Goal: Information Seeking & Learning: Learn about a topic

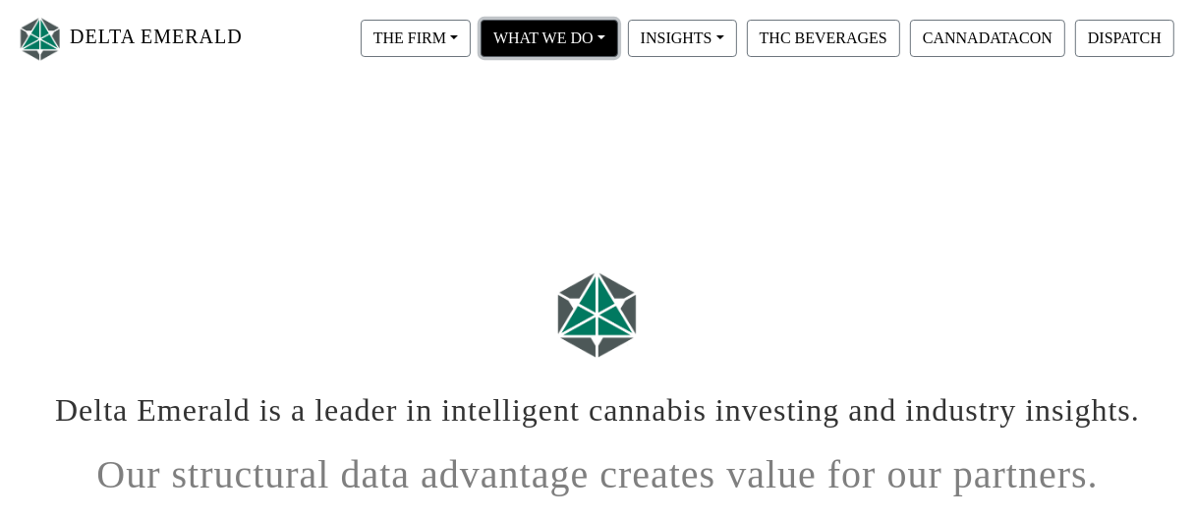
click at [557, 32] on button "WHAT WE DO" at bounding box center [550, 38] width 138 height 37
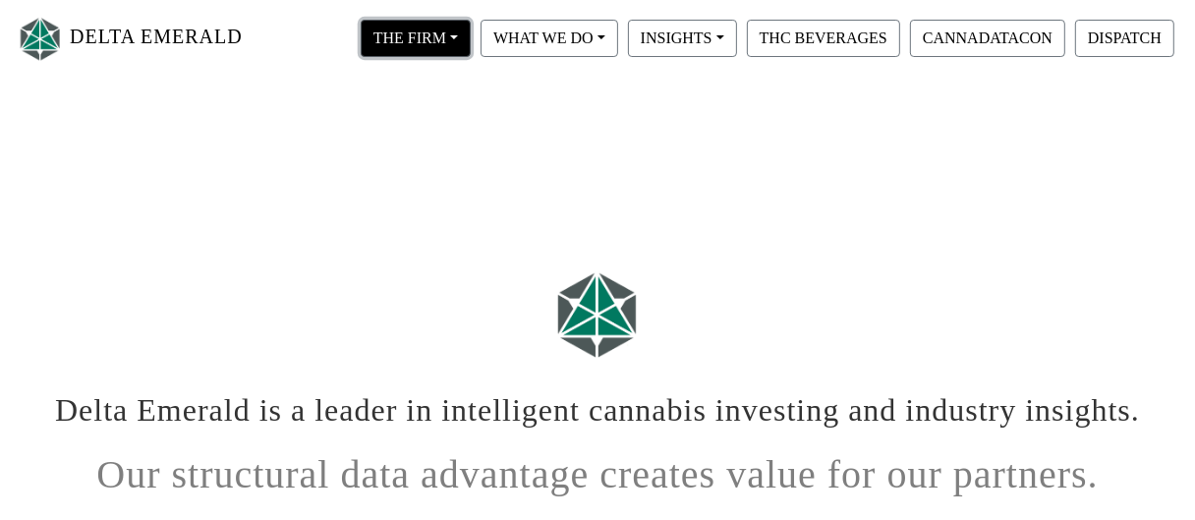
click at [426, 35] on button "THE FIRM" at bounding box center [416, 38] width 110 height 37
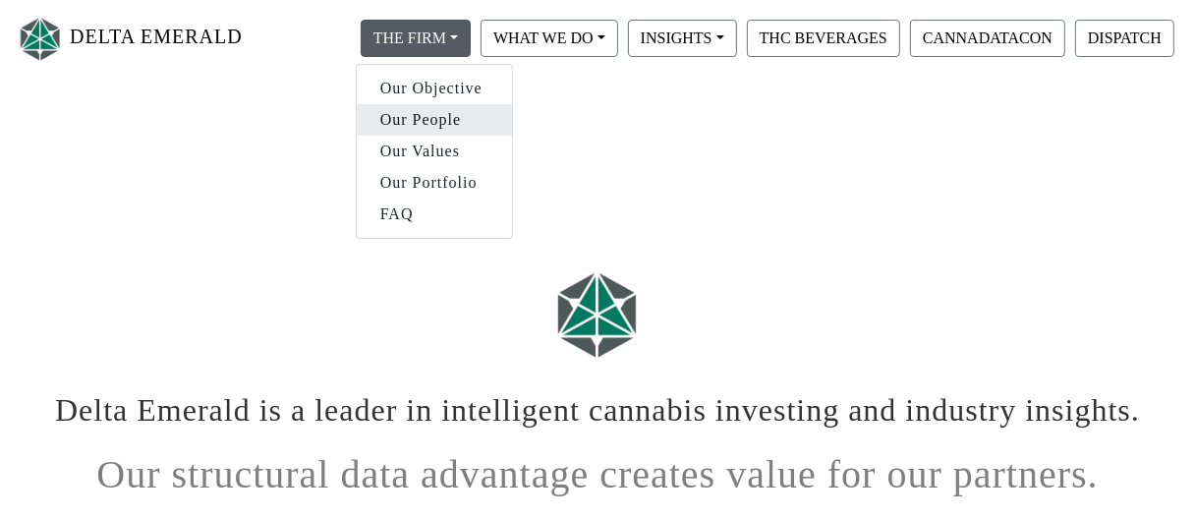
click at [411, 113] on link "Our People" at bounding box center [434, 119] width 155 height 31
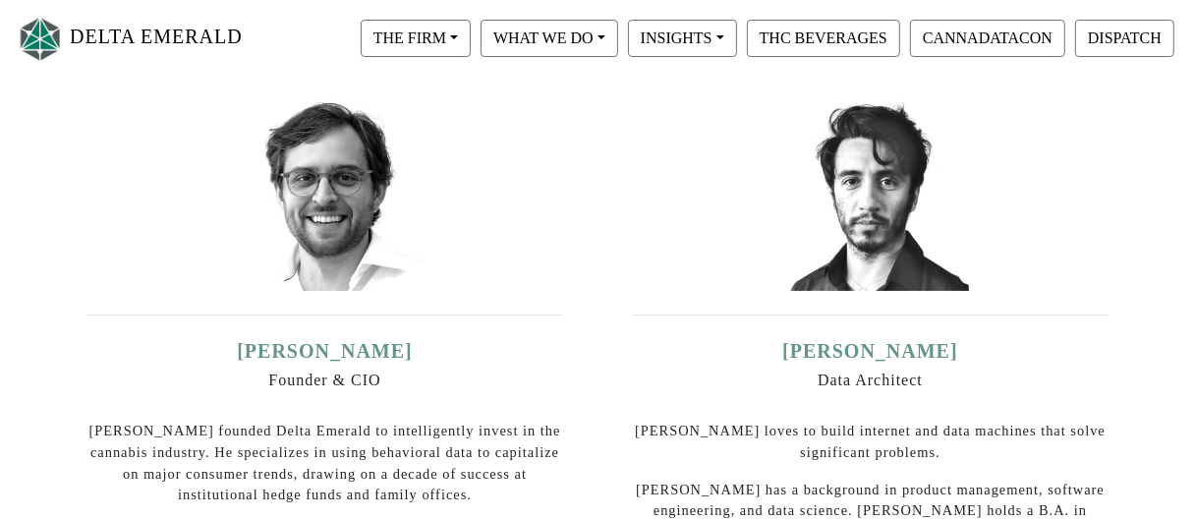
scroll to position [264, 0]
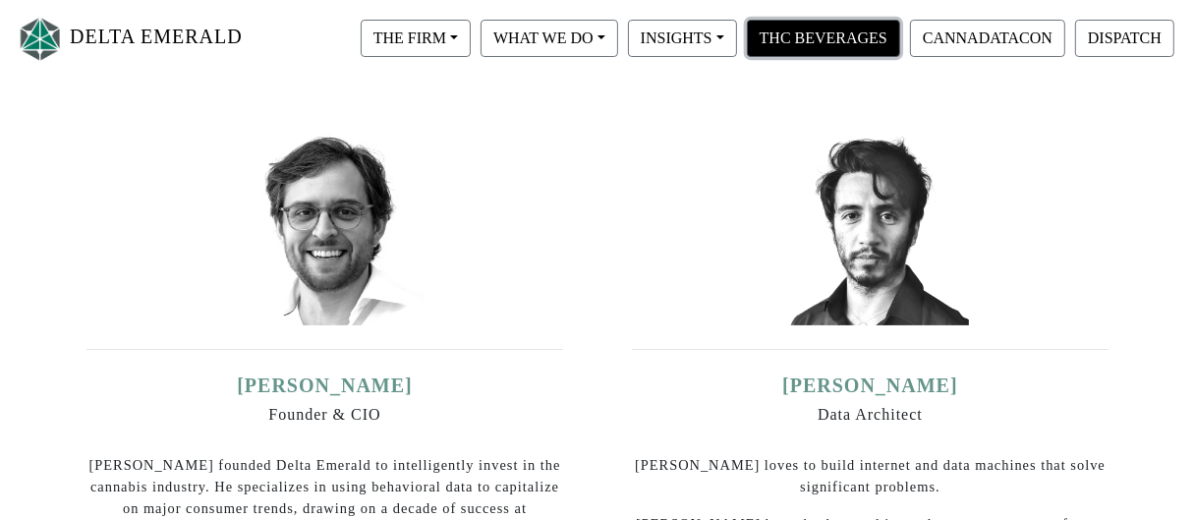
click at [780, 24] on button "THC BEVERAGES" at bounding box center [823, 38] width 153 height 37
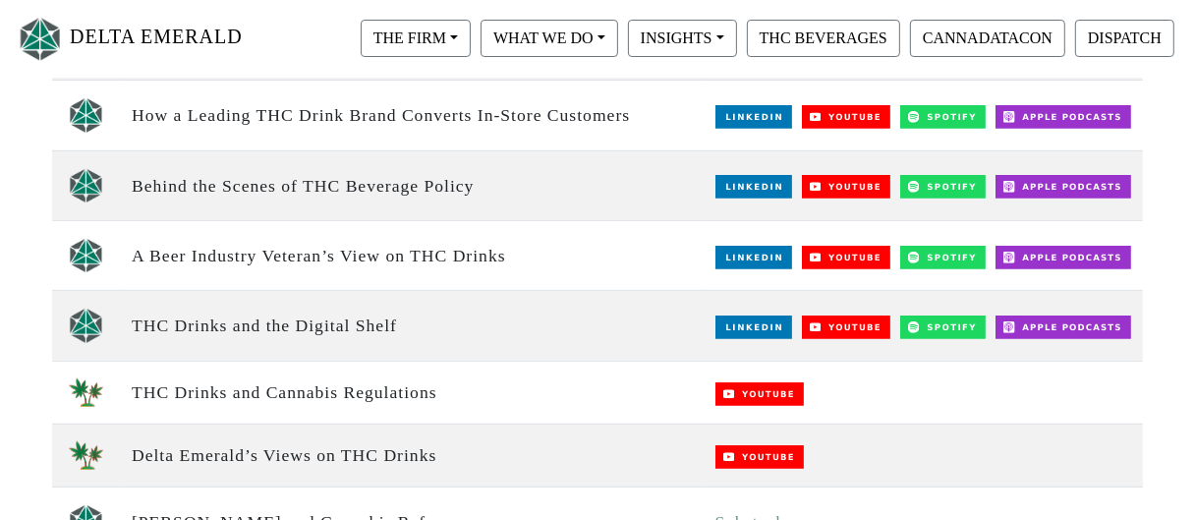
scroll to position [688, 0]
